Goal: Task Accomplishment & Management: Use online tool/utility

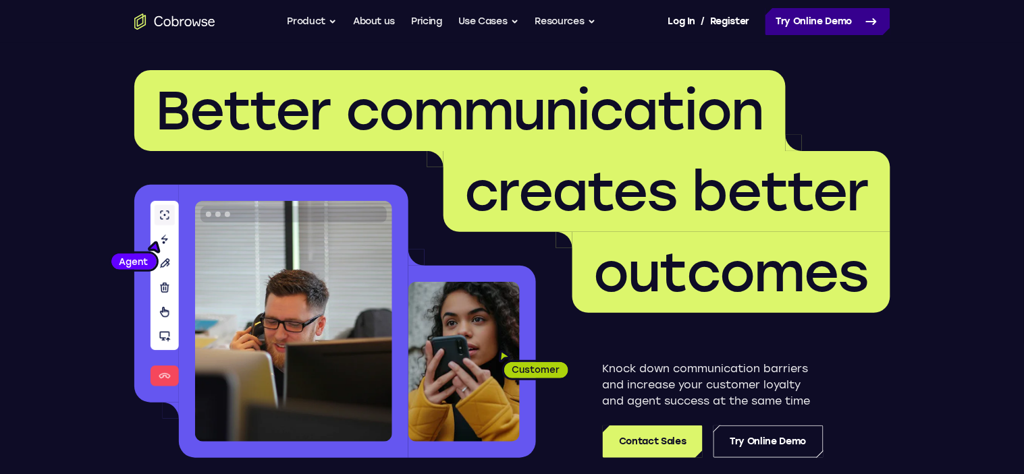
click at [842, 25] on link "Try Online Demo" at bounding box center [827, 21] width 125 height 27
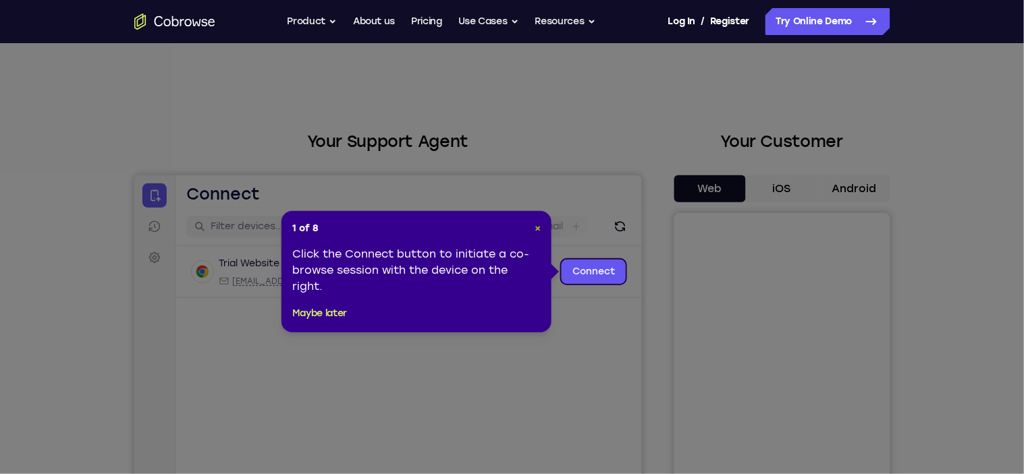
click at [537, 229] on span "×" at bounding box center [538, 228] width 6 height 11
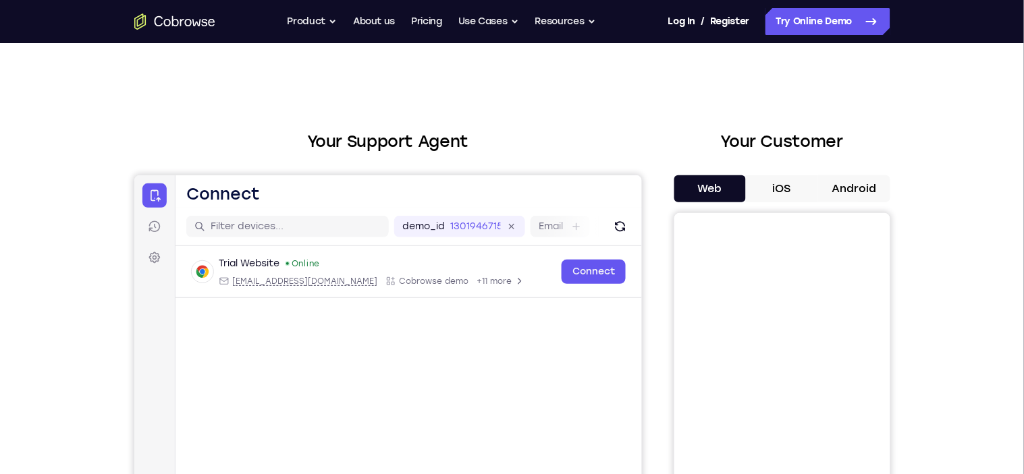
click at [873, 200] on button "Android" at bounding box center [854, 188] width 72 height 27
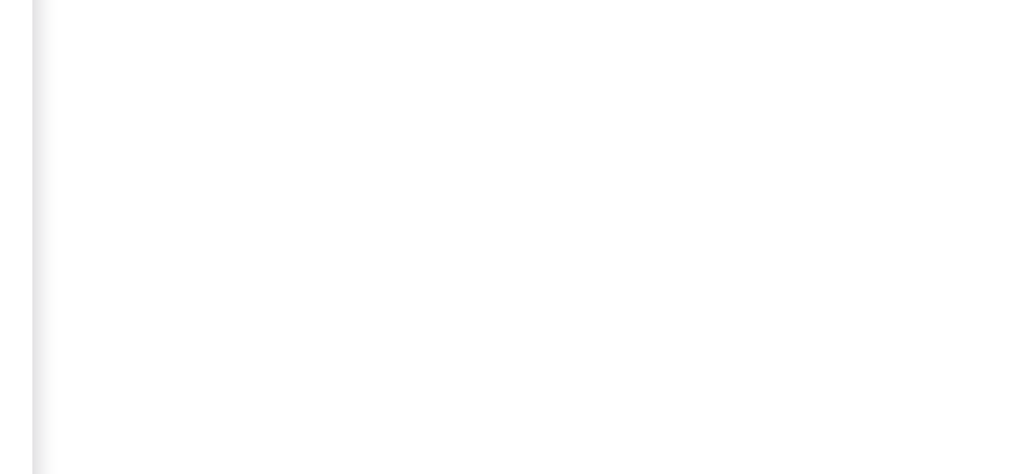
scroll to position [196, 0]
